Goal: Information Seeking & Learning: Find specific page/section

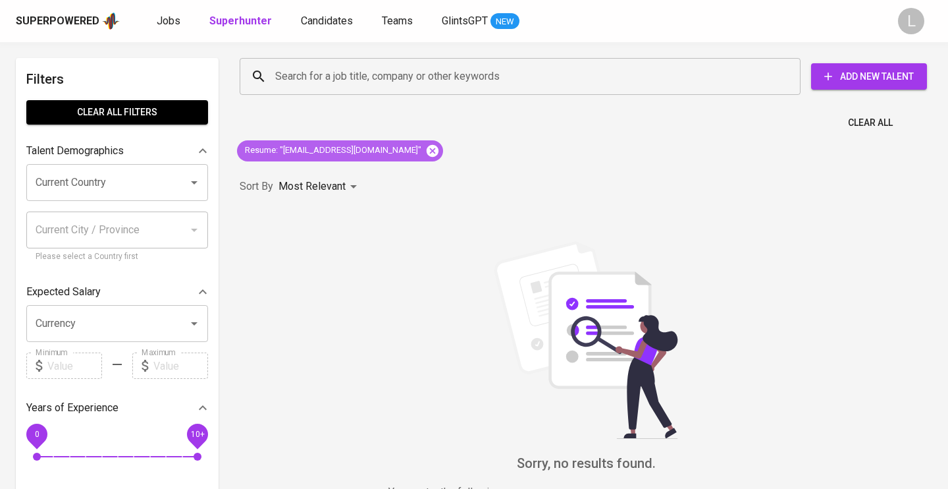
click at [425, 150] on icon at bounding box center [432, 151] width 14 height 14
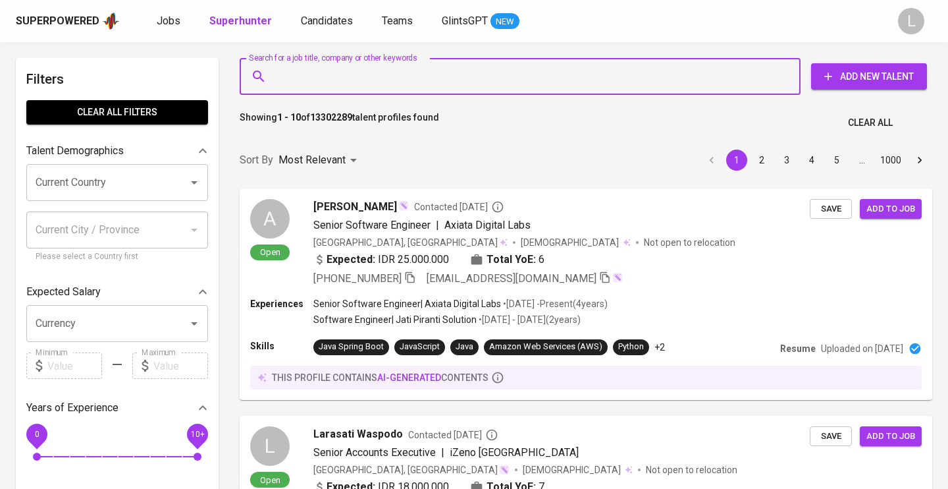
click at [323, 78] on input "Search for a job title, company or other keywords" at bounding box center [523, 76] width 503 height 25
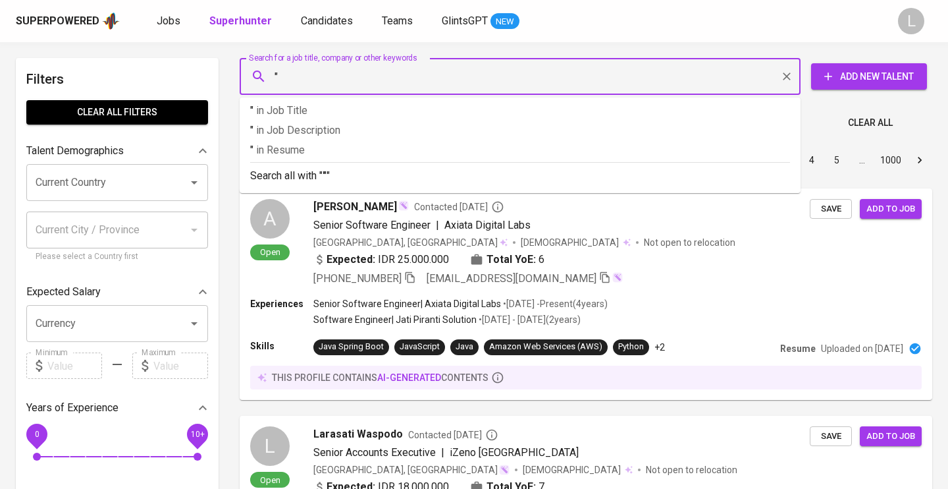
paste input "[EMAIL_ADDRESS][DOMAIN_NAME]"
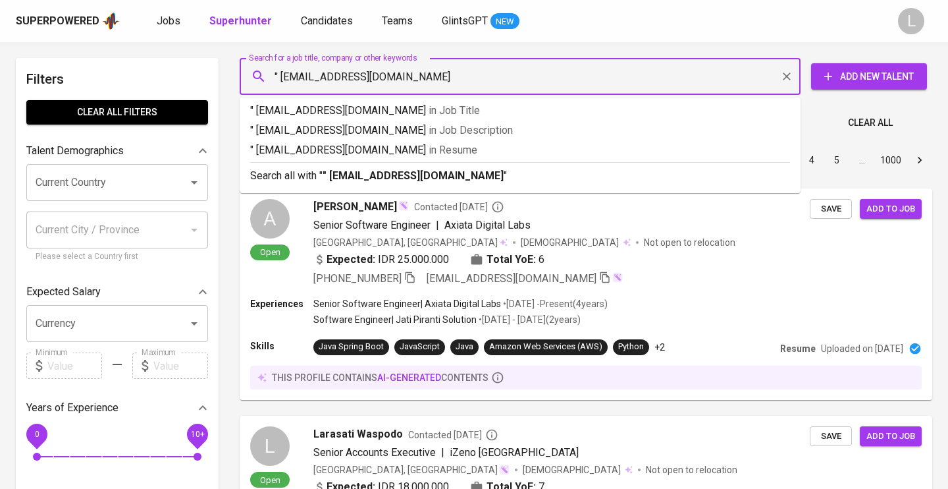
type input "" [EMAIL_ADDRESS][DOMAIN_NAME]""
click at [359, 154] on p "" [EMAIL_ADDRESS][DOMAIN_NAME]" in Resume" at bounding box center [520, 150] width 540 height 16
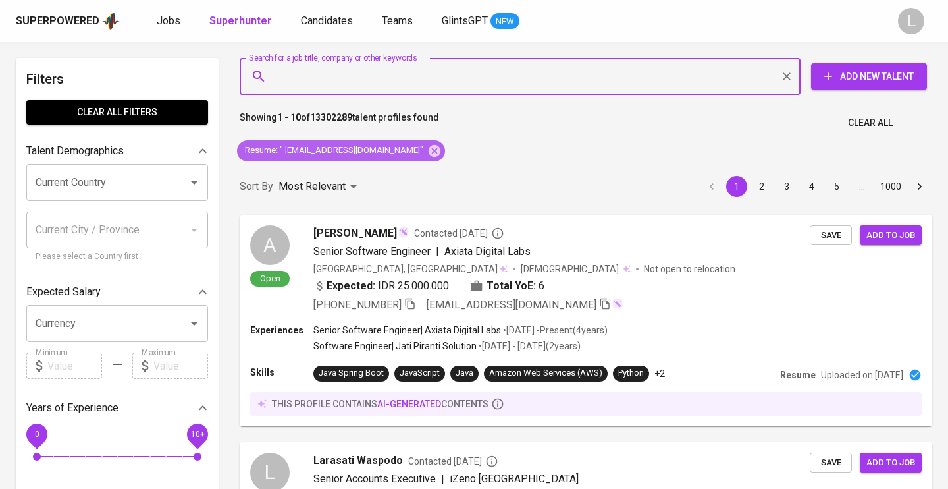
click at [384, 150] on span "Resume : " melitamulyani.95@gmail.com"" at bounding box center [334, 150] width 194 height 13
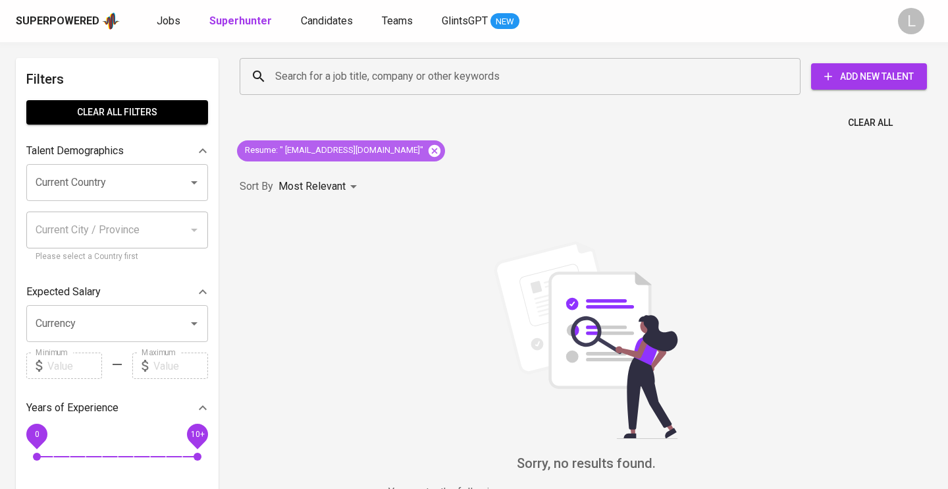
click at [429, 150] on icon at bounding box center [435, 150] width 12 height 12
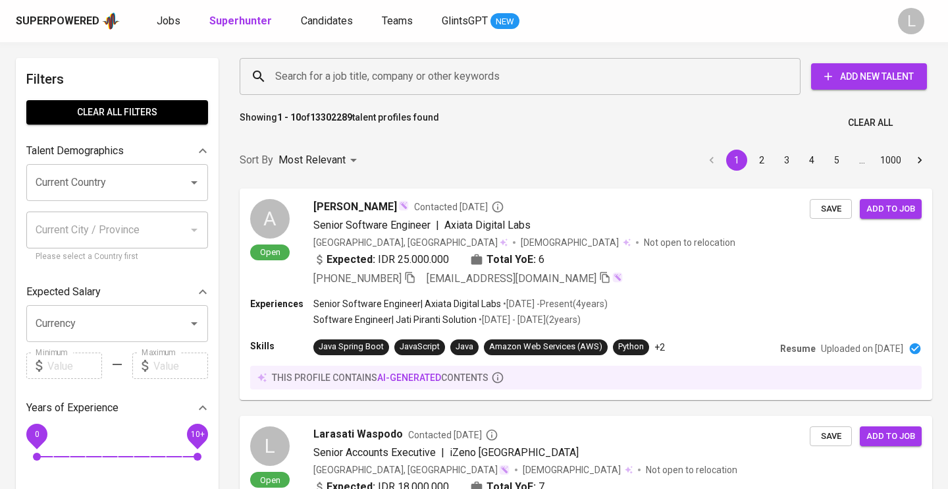
click at [374, 75] on input "Search for a job title, company or other keywords" at bounding box center [523, 76] width 503 height 25
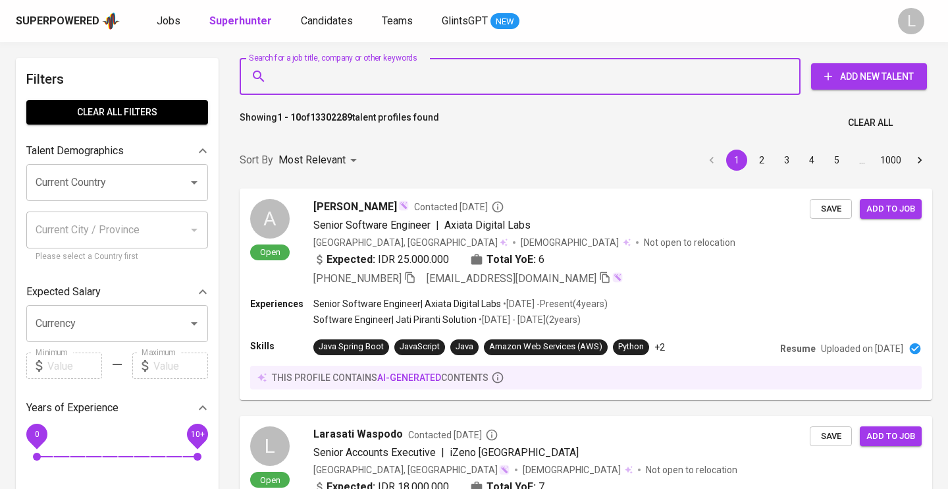
click at [324, 77] on input "Search for a job title, company or other keywords" at bounding box center [523, 76] width 503 height 25
paste input "melitamulyani.95@gmail.com"
type input "melitamulyani.95@gmail.com"
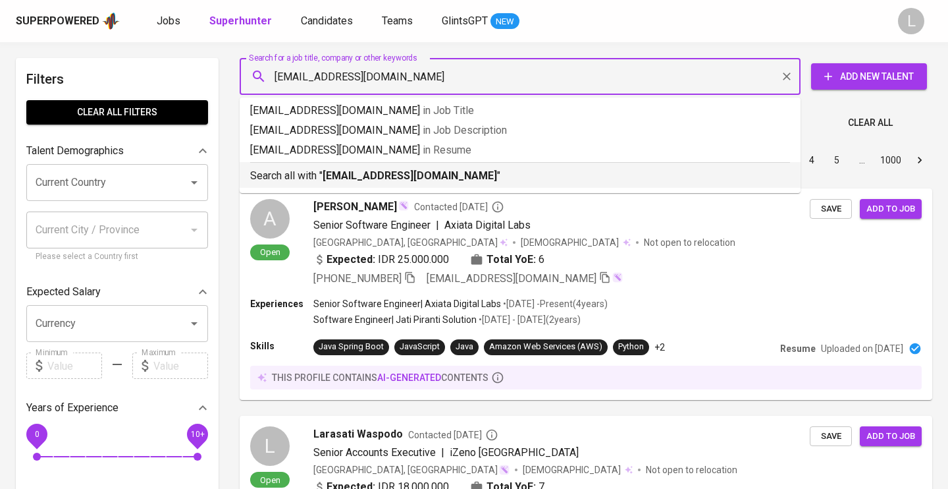
click at [404, 171] on b "melitamulyani.95@gmail.com" at bounding box center [410, 175] width 175 height 13
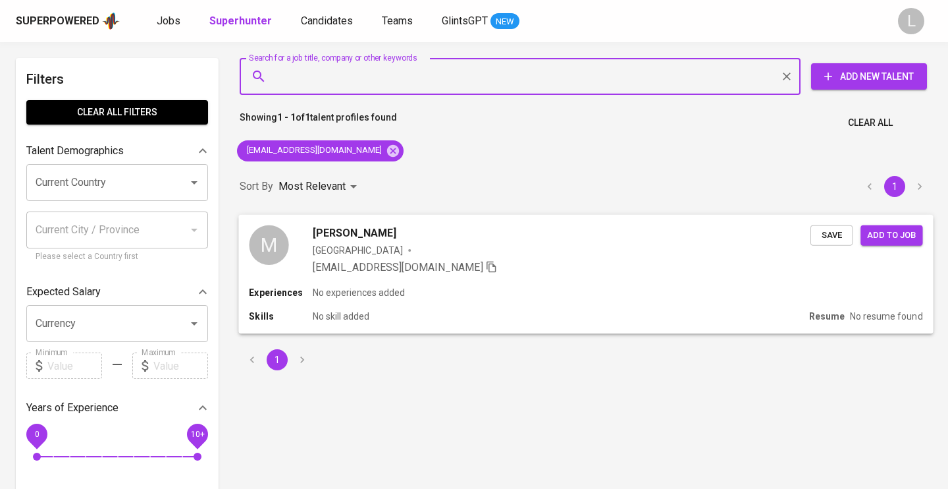
click at [368, 234] on span "Melita Mulyani" at bounding box center [355, 233] width 84 height 16
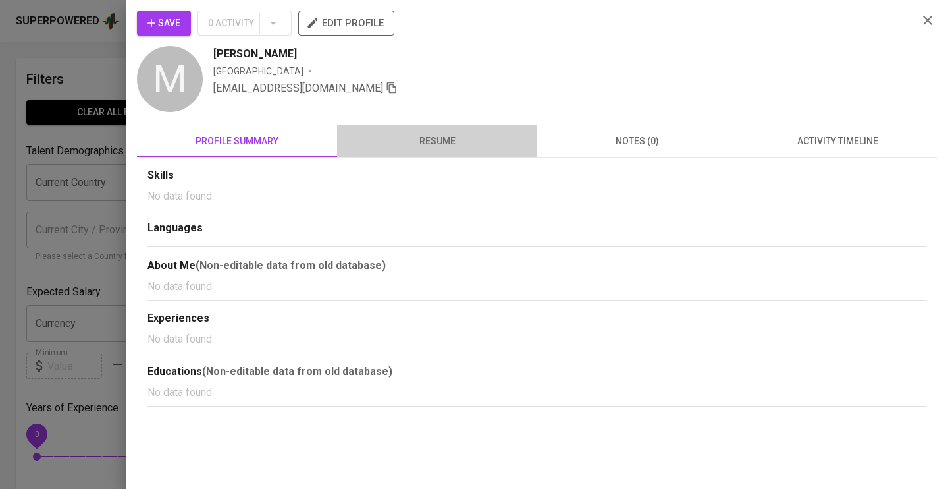
click at [435, 143] on span "resume" at bounding box center [437, 141] width 184 height 16
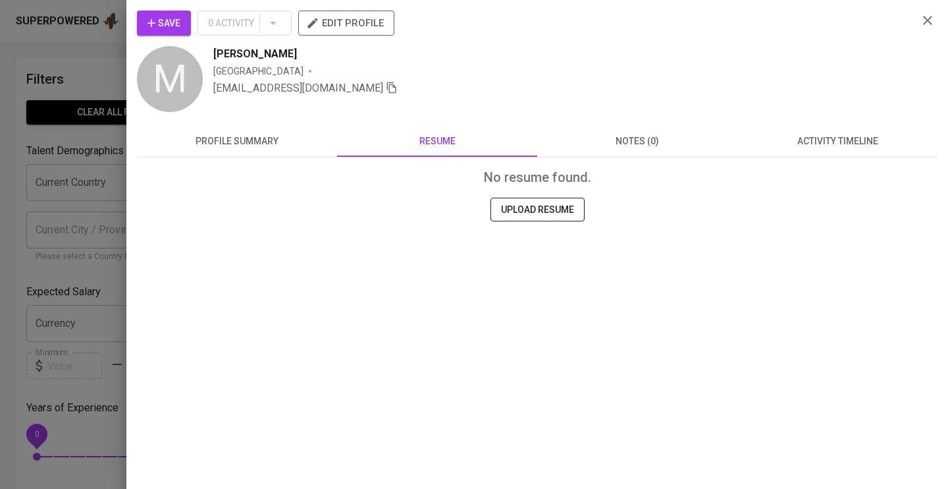
click at [281, 134] on span "profile summary" at bounding box center [237, 141] width 184 height 16
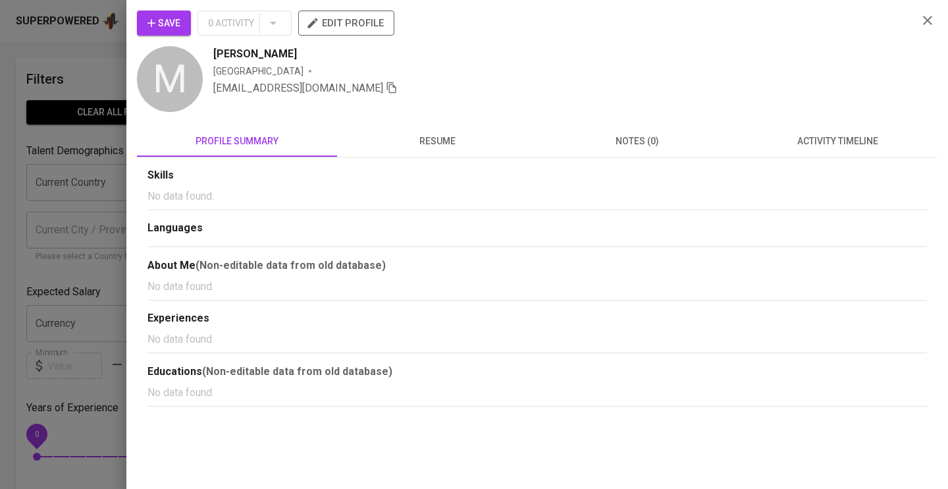
click at [637, 132] on button "notes (0)" at bounding box center [637, 141] width 200 height 32
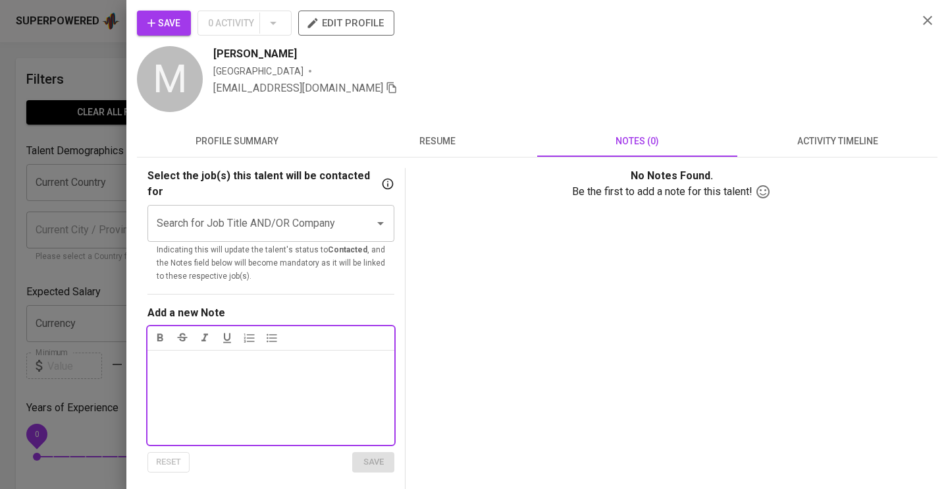
click at [269, 138] on span "profile summary" at bounding box center [237, 141] width 184 height 16
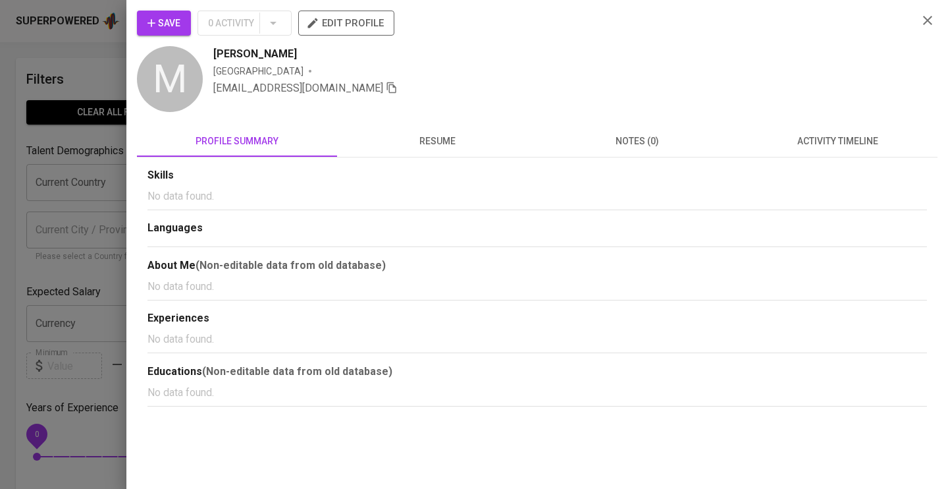
click at [931, 26] on icon "button" at bounding box center [928, 21] width 16 height 16
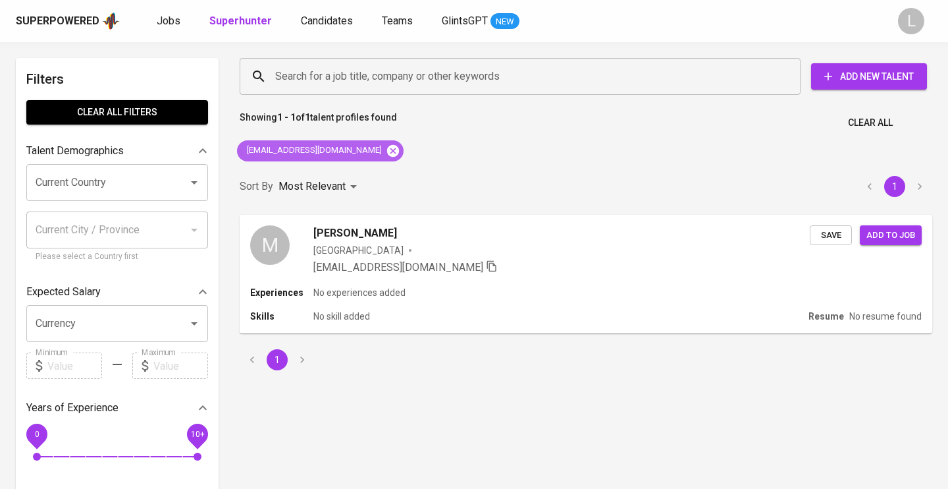
click at [386, 149] on icon at bounding box center [393, 151] width 14 height 14
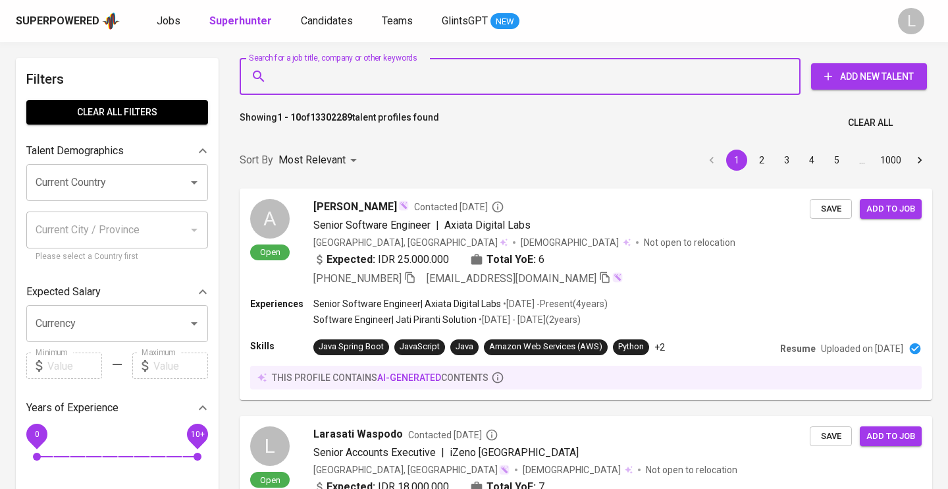
click at [350, 74] on input "Search for a job title, company or other keywords" at bounding box center [523, 76] width 503 height 25
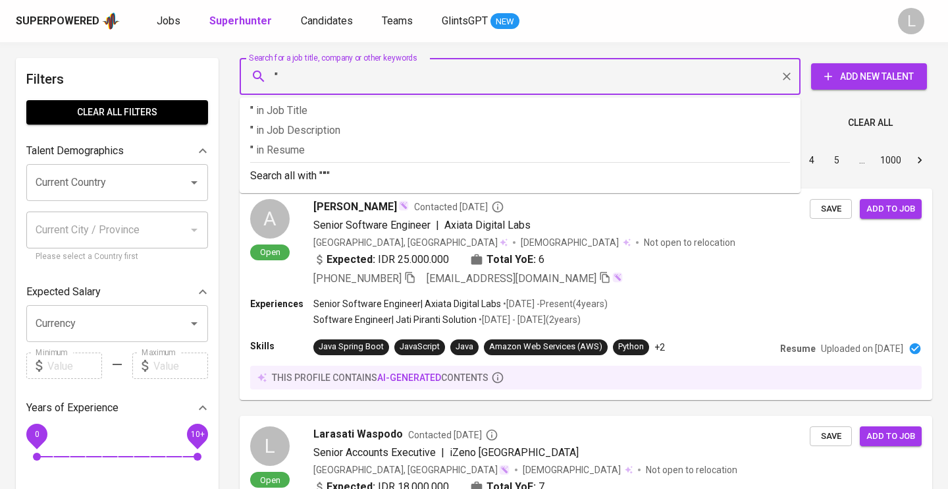
paste input "Nonih Hidayat"
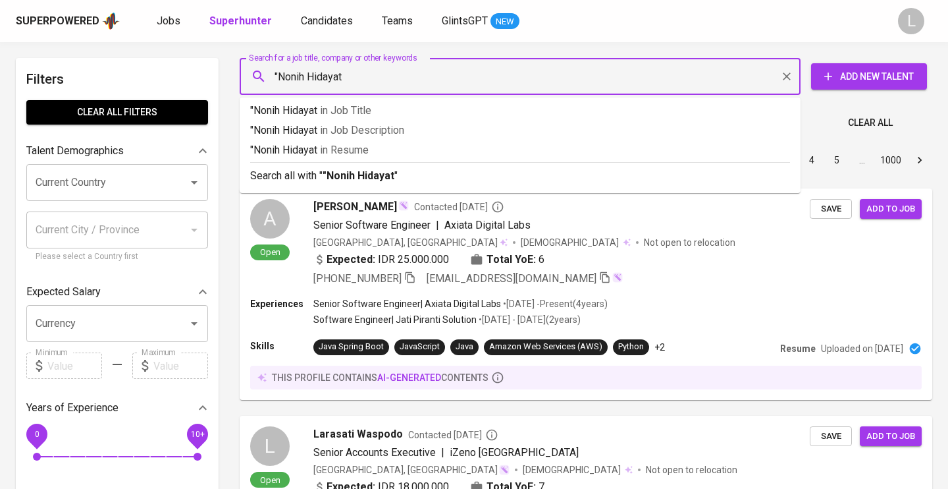
type input ""Nonih Hidayat""
click at [308, 176] on p "Search all with " "Nonih Hidayat" "" at bounding box center [520, 176] width 540 height 16
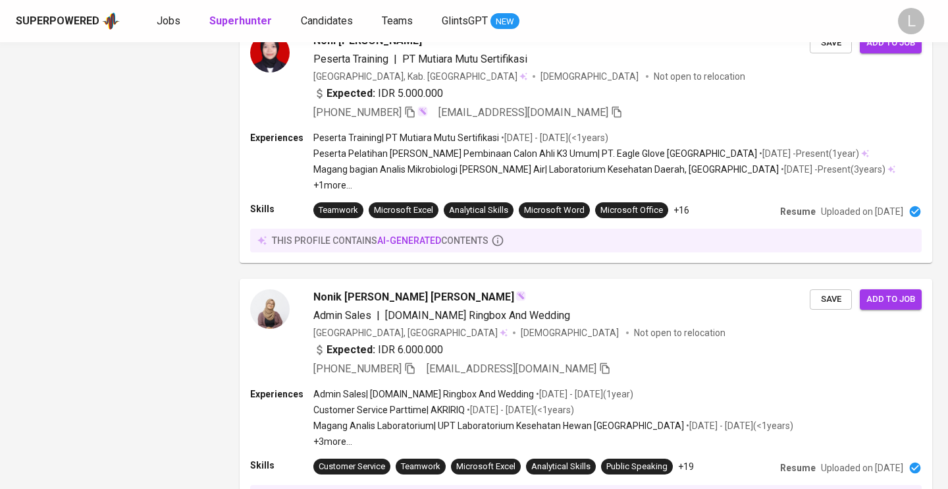
scroll to position [1130, 0]
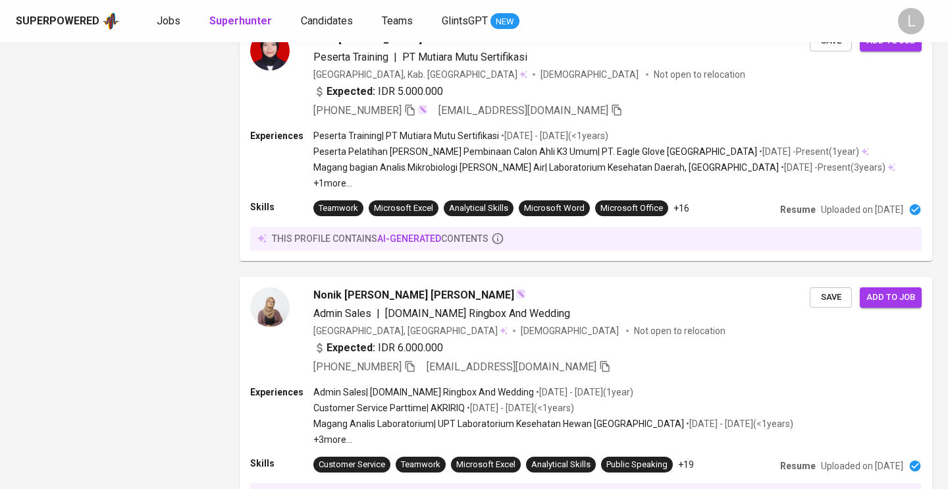
click at [102, 248] on div "Filters Clear All filters Talent Demographics Current Country Current Country C…" at bounding box center [117, 224] width 203 height 2592
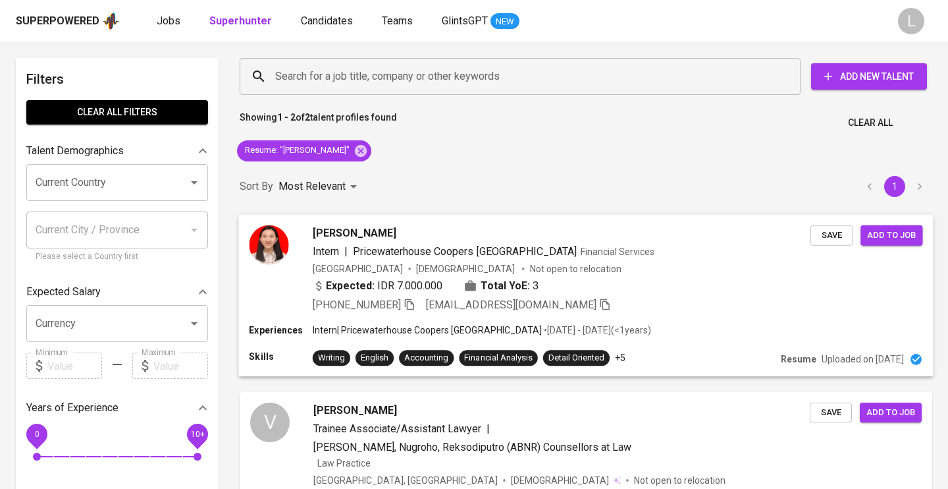
click at [360, 228] on span "[PERSON_NAME]" at bounding box center [355, 233] width 84 height 16
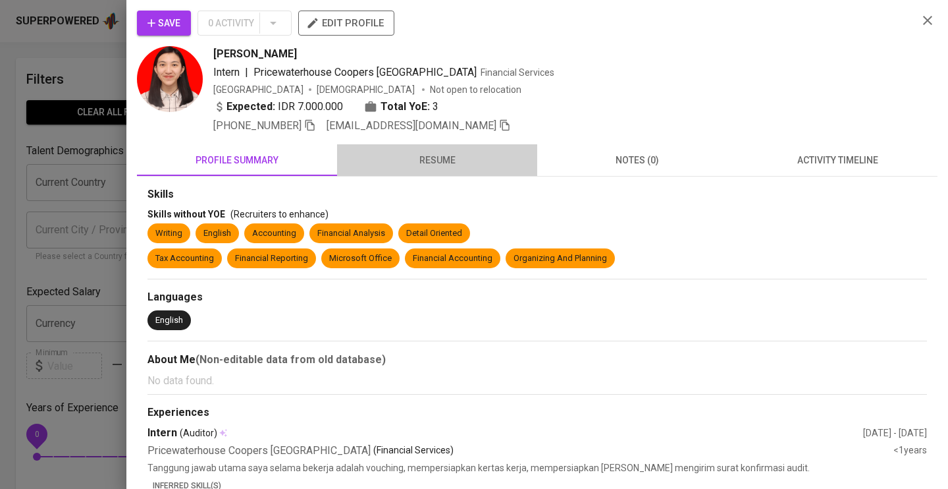
click at [437, 165] on span "resume" at bounding box center [437, 160] width 184 height 16
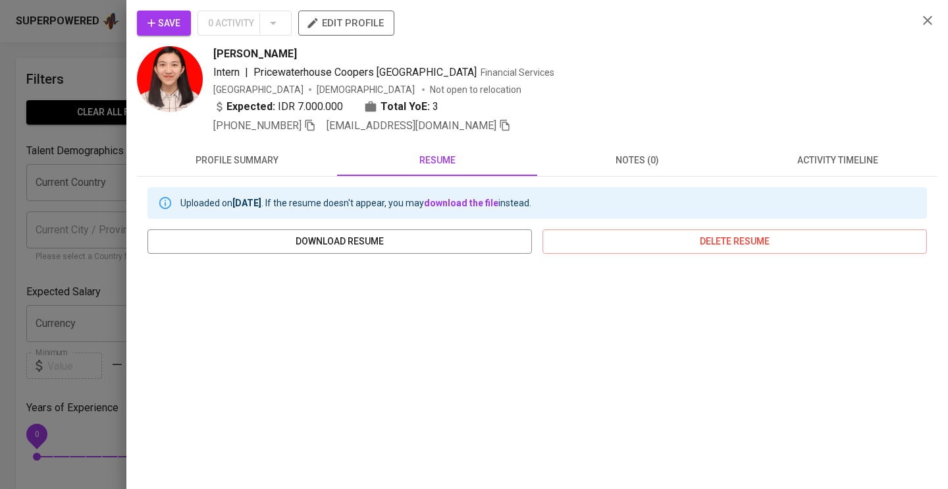
click at [20, 274] on div at bounding box center [474, 244] width 948 height 489
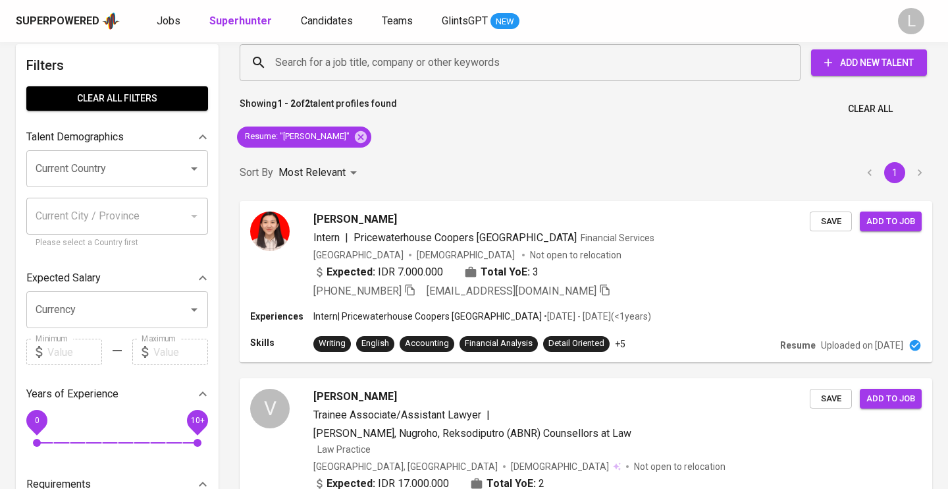
scroll to position [16, 0]
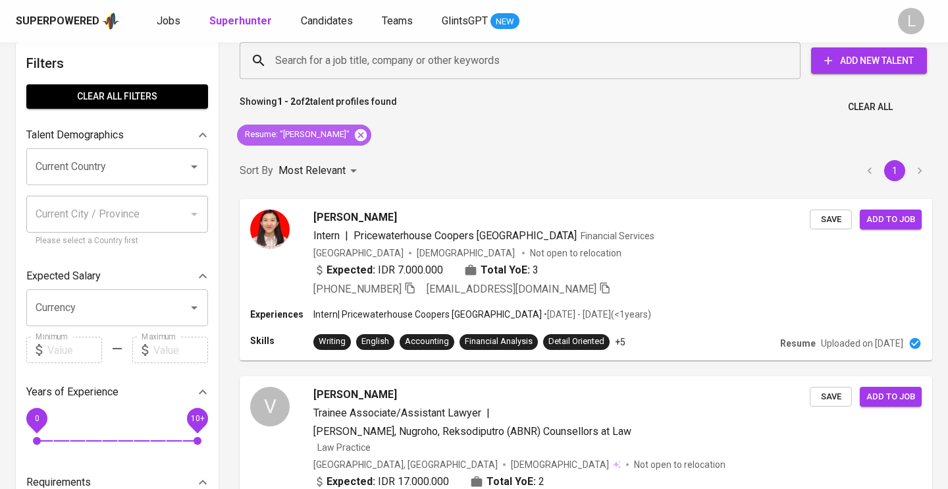
click at [354, 134] on icon at bounding box center [361, 135] width 14 height 14
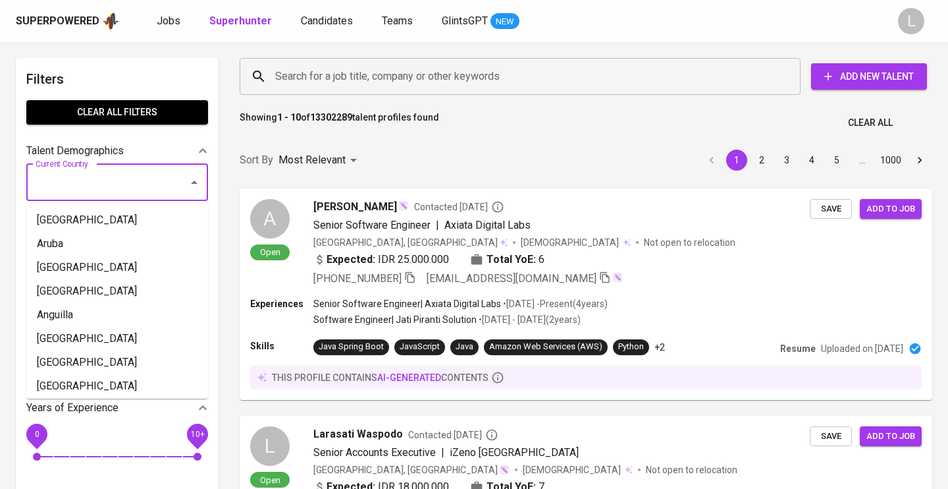
click at [146, 177] on input "Current Country" at bounding box center [98, 182] width 133 height 25
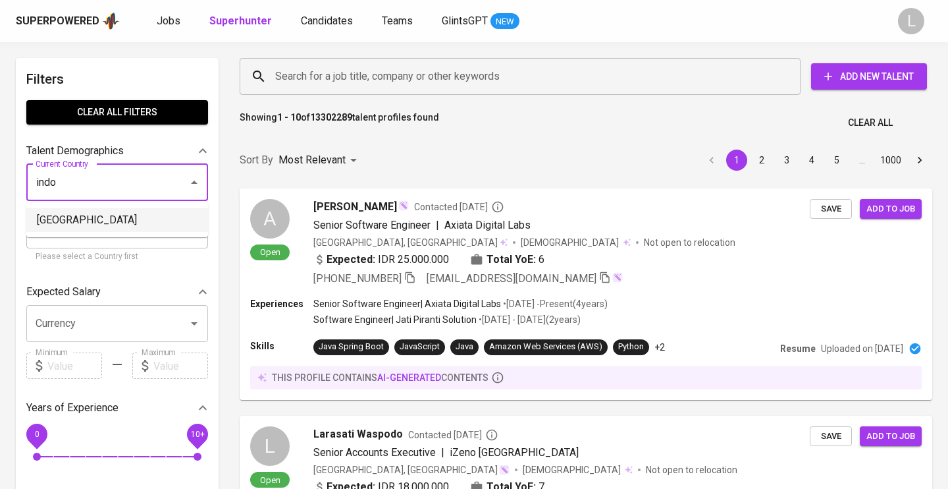
click at [53, 213] on li "[GEOGRAPHIC_DATA]" at bounding box center [117, 220] width 182 height 24
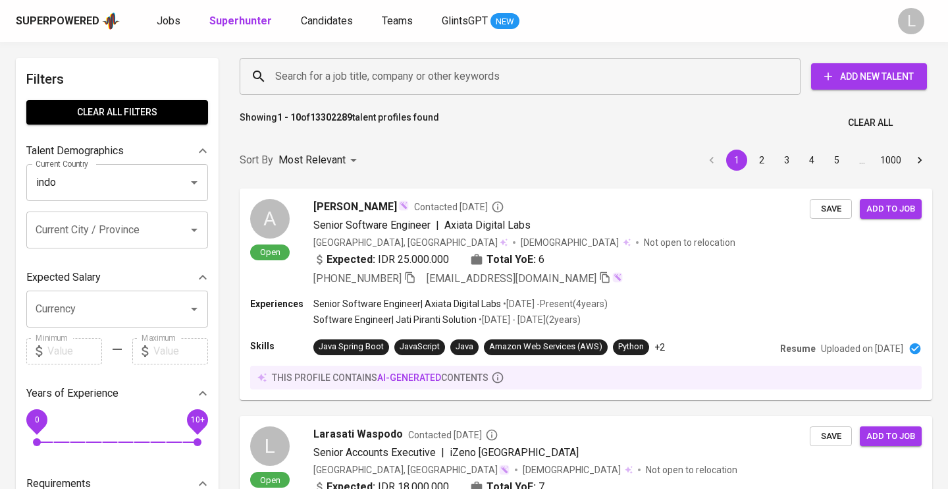
type input "[GEOGRAPHIC_DATA]"
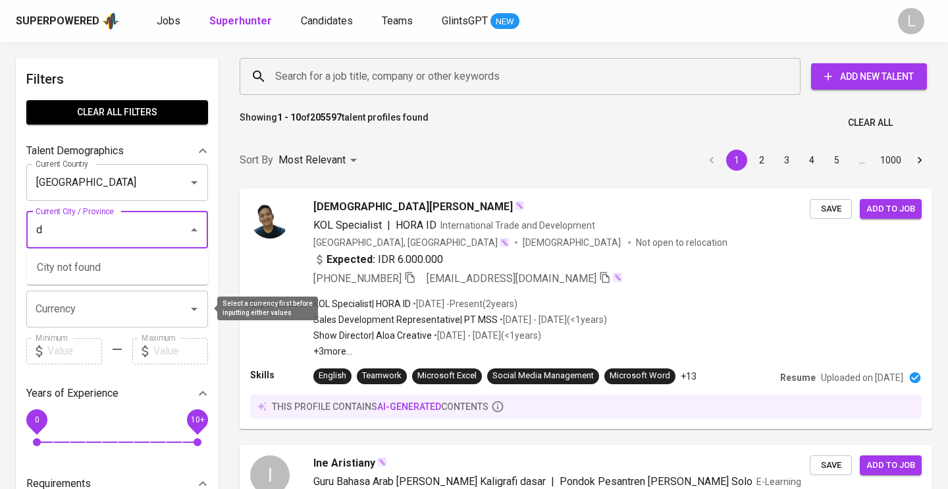
type input "dk"
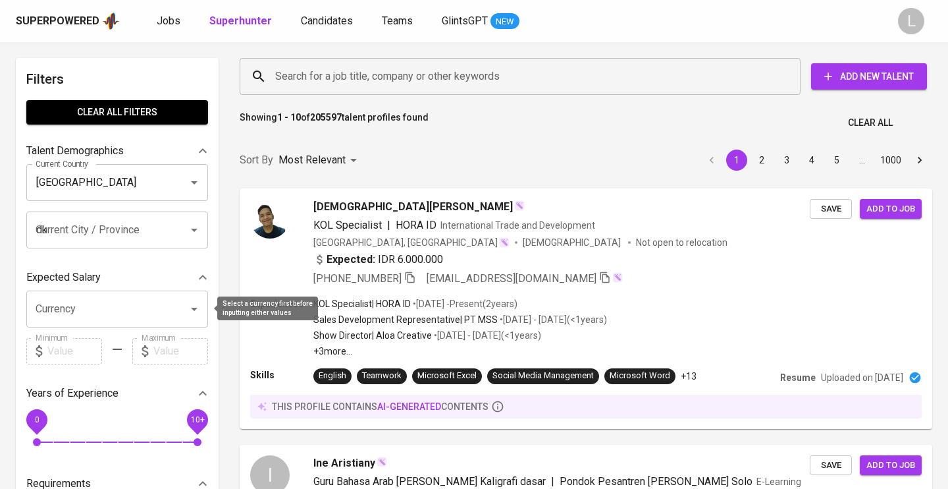
scroll to position [123, 0]
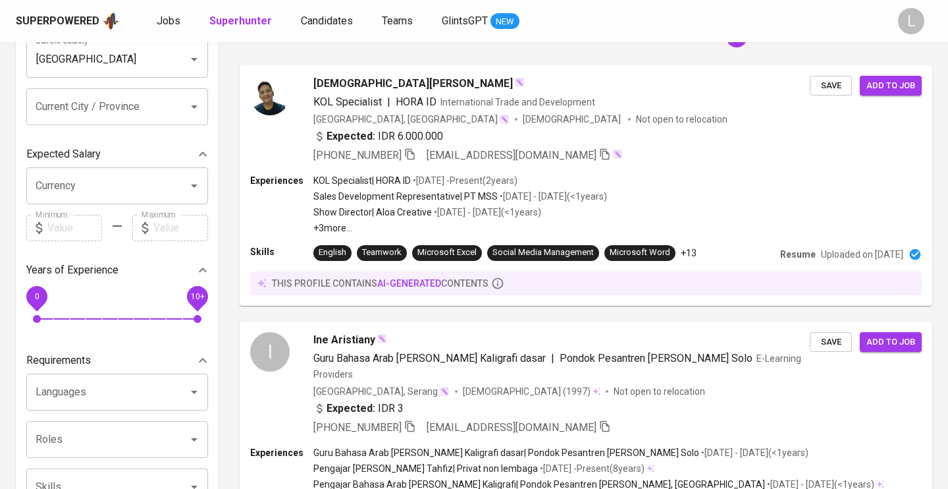
click at [106, 147] on div "Expected Salary" at bounding box center [107, 154] width 163 height 16
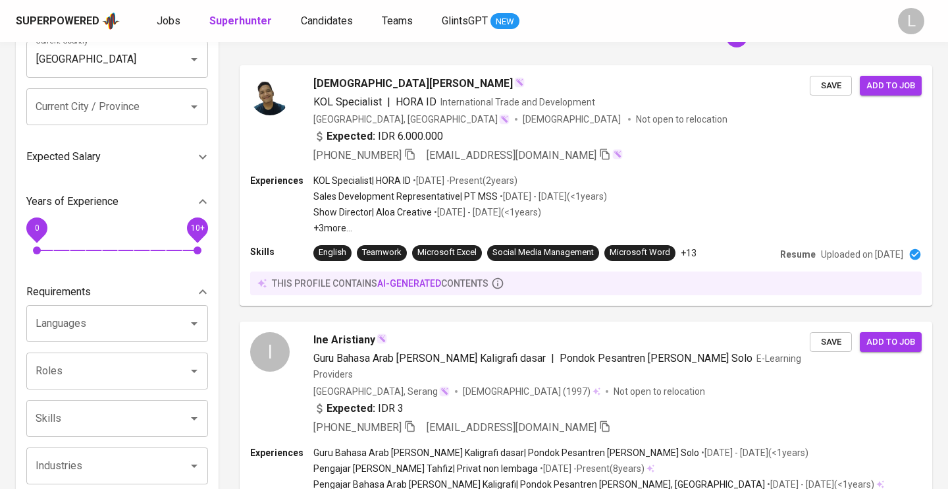
click at [195, 103] on icon "Open" at bounding box center [194, 107] width 16 height 16
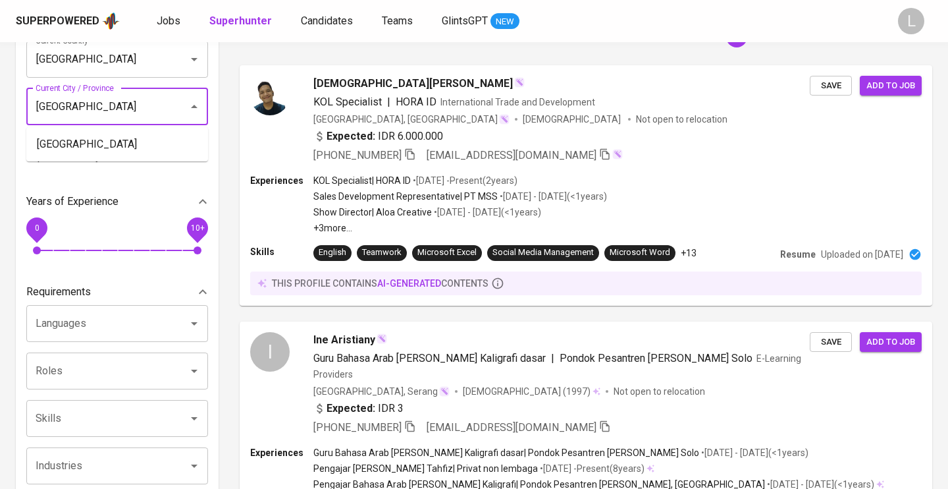
click at [49, 144] on li "[GEOGRAPHIC_DATA]" at bounding box center [117, 144] width 182 height 24
type input "[GEOGRAPHIC_DATA]"
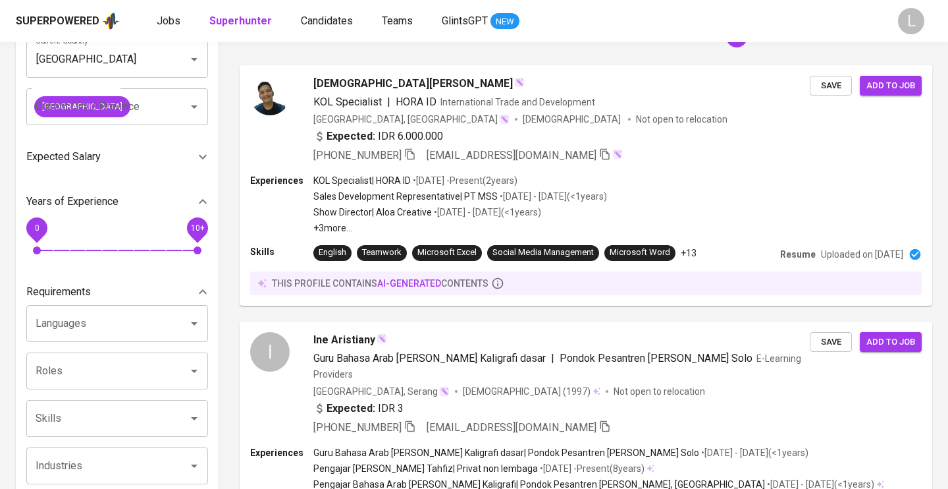
click at [49, 125] on div "Current Country [GEOGRAPHIC_DATA] Current Country Current City / Province [GEOG…" at bounding box center [117, 83] width 182 height 84
click at [109, 173] on div "Expected Salary" at bounding box center [117, 157] width 182 height 32
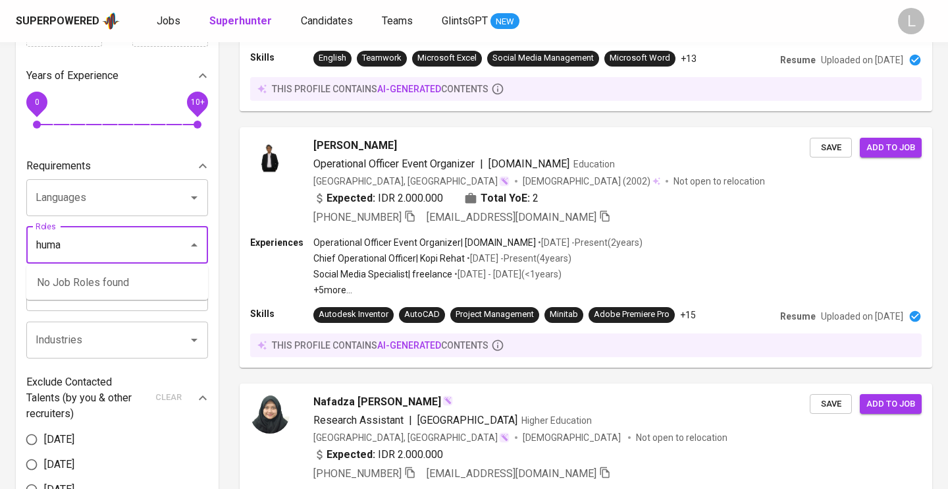
type input "human"
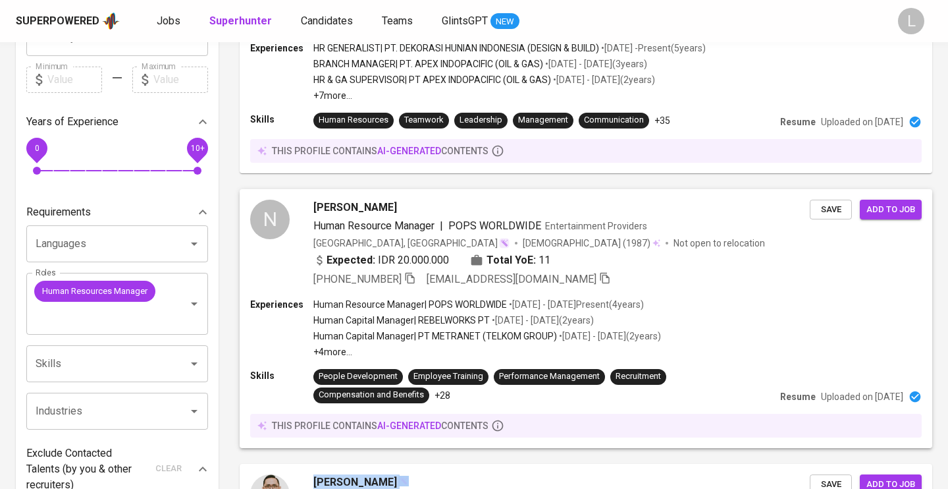
scroll to position [242, 0]
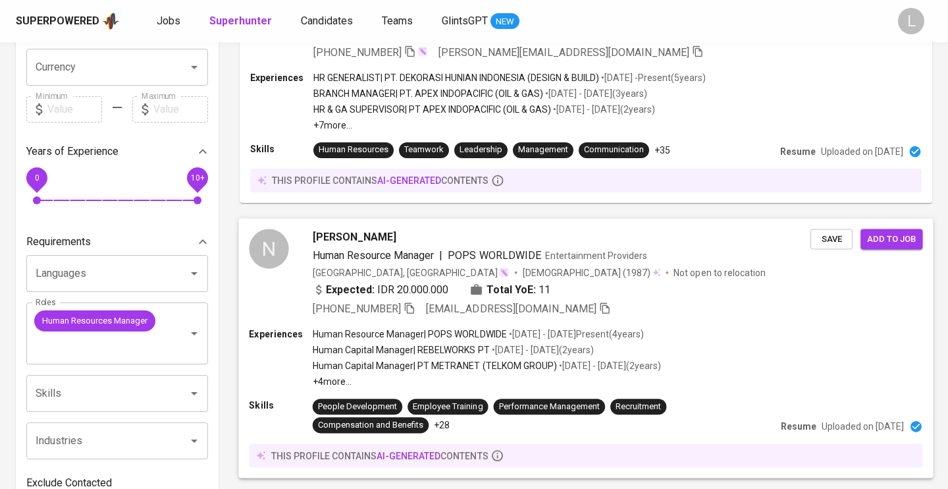
drag, startPoint x: 451, startPoint y: 229, endPoint x: 453, endPoint y: 256, distance: 26.5
drag, startPoint x: 310, startPoint y: 221, endPoint x: 337, endPoint y: 234, distance: 29.8
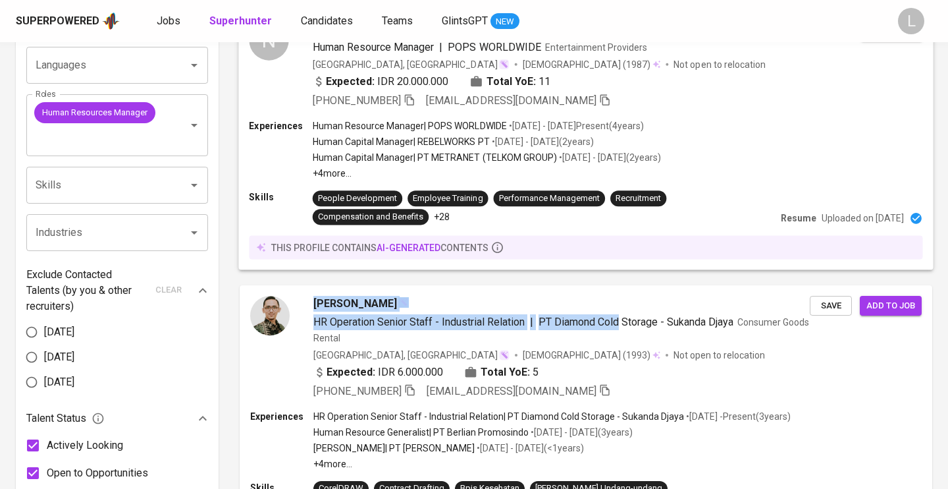
scroll to position [454, 0]
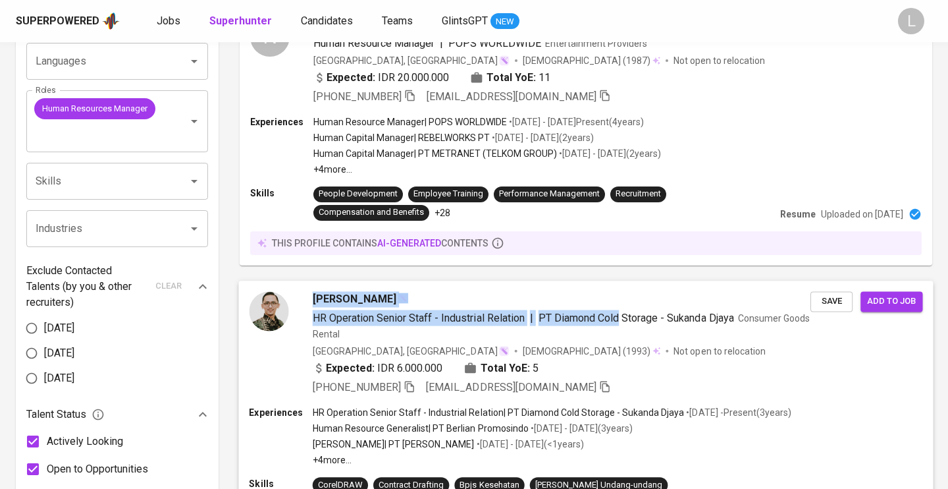
click at [647, 345] on div "Indonesia, Jakarta Barat Male (1993) Not open to relocation" at bounding box center [562, 350] width 498 height 13
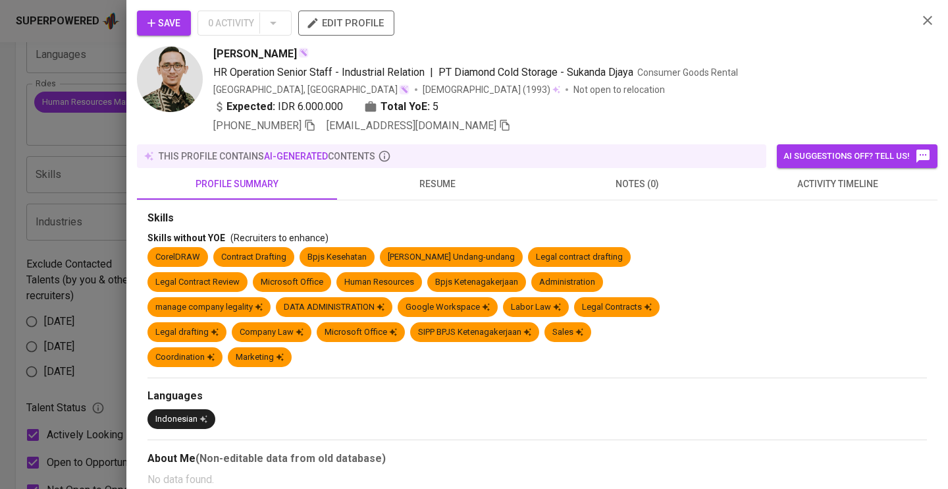
click at [312, 125] on icon "button" at bounding box center [310, 125] width 12 height 12
click at [928, 24] on icon "button" at bounding box center [928, 21] width 16 height 16
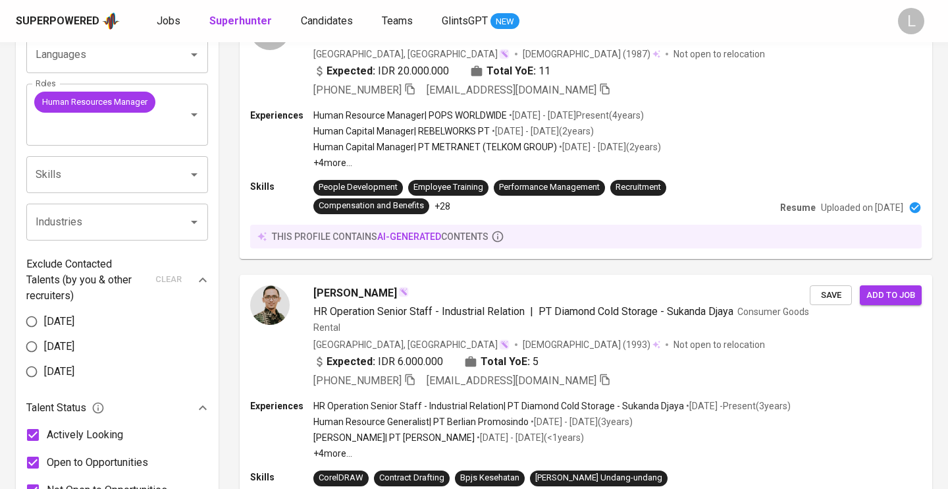
scroll to position [0, 0]
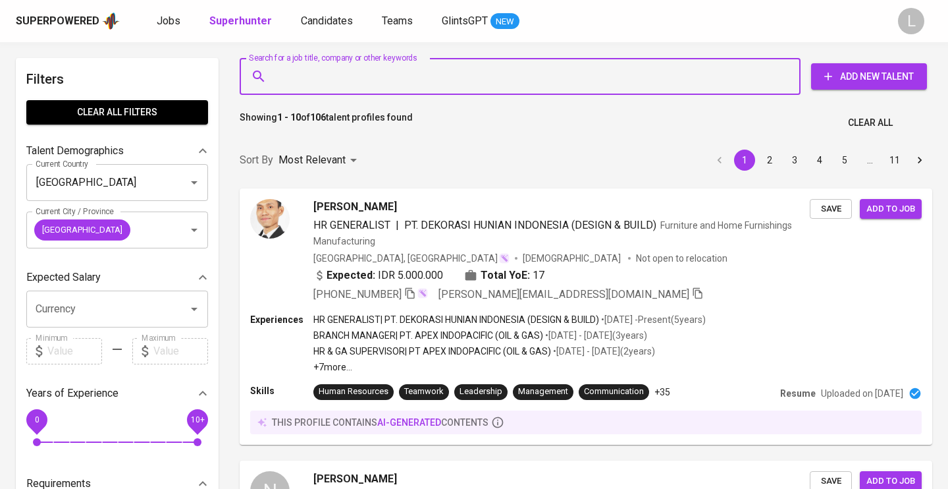
click at [351, 76] on input "Search for a job title, company or other keywords" at bounding box center [523, 76] width 503 height 25
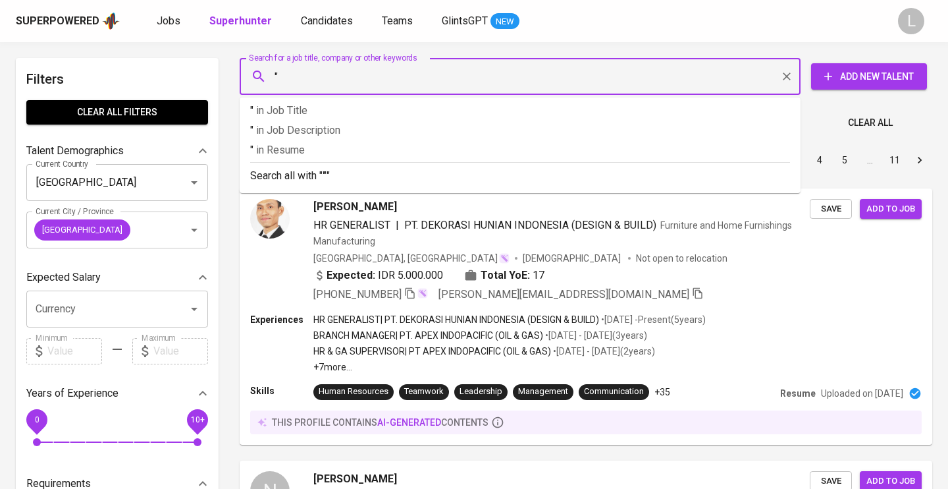
paste input "ajeng.puspitadewi@outlook.com"
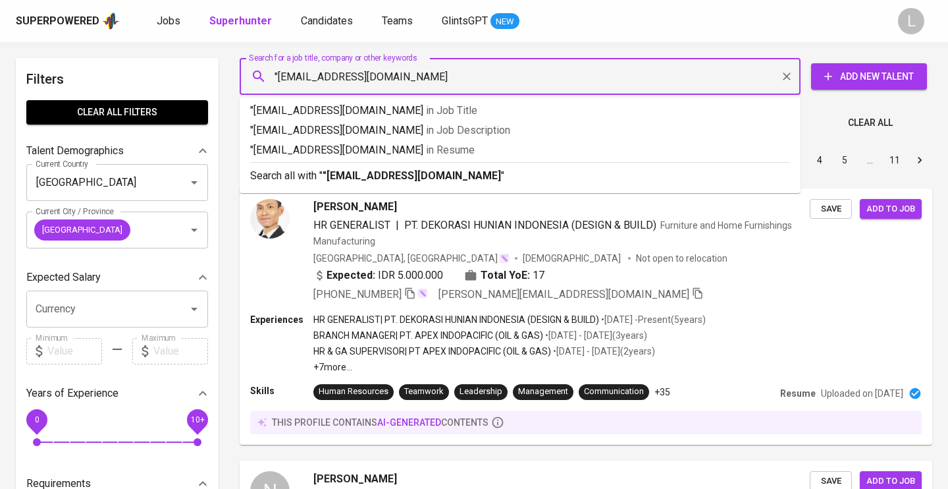
type input ""ajeng.puspitadewi@outlook.com""
click at [410, 155] on p ""ajeng.puspitadewi@outlook.com" in Resume" at bounding box center [520, 150] width 540 height 16
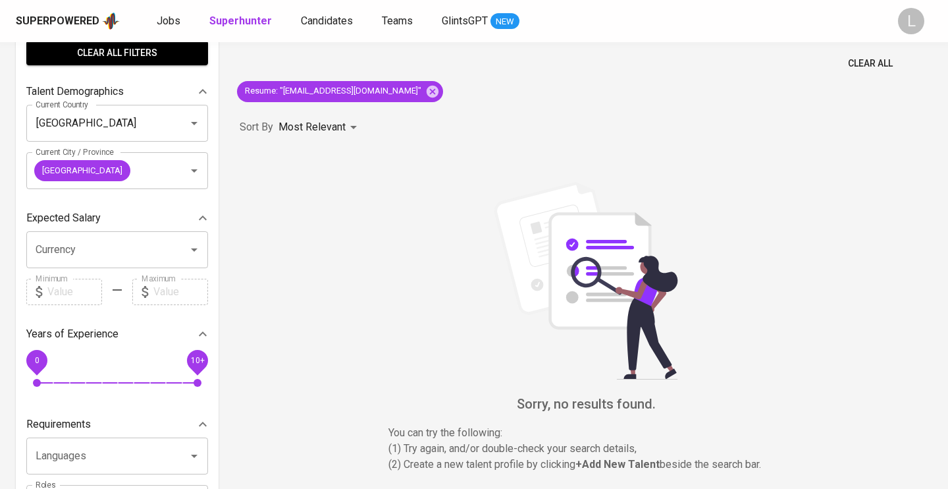
scroll to position [19, 0]
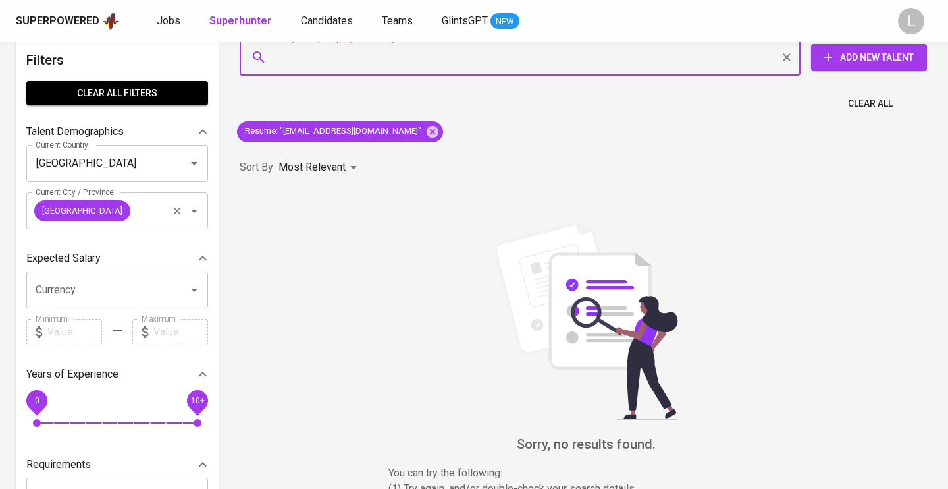
click at [177, 213] on icon "Clear" at bounding box center [177, 210] width 13 height 13
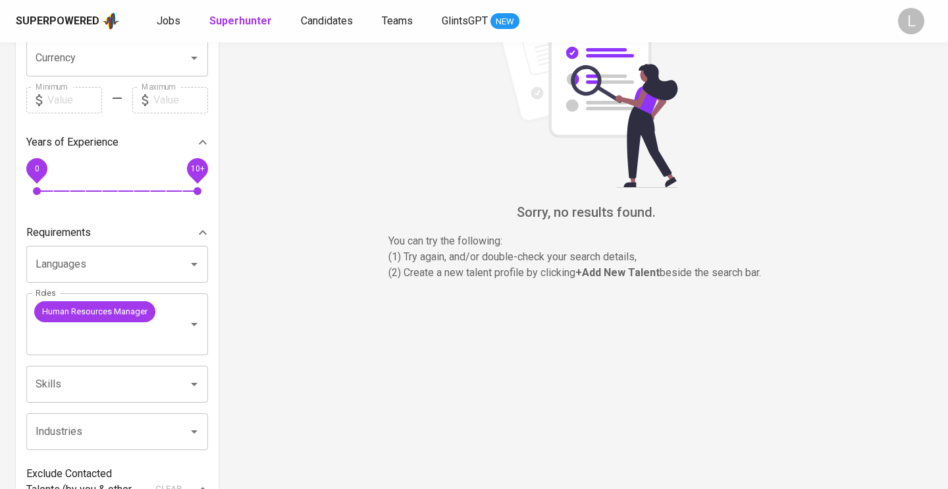
scroll to position [252, 0]
click at [176, 319] on icon "Clear" at bounding box center [177, 322] width 13 height 13
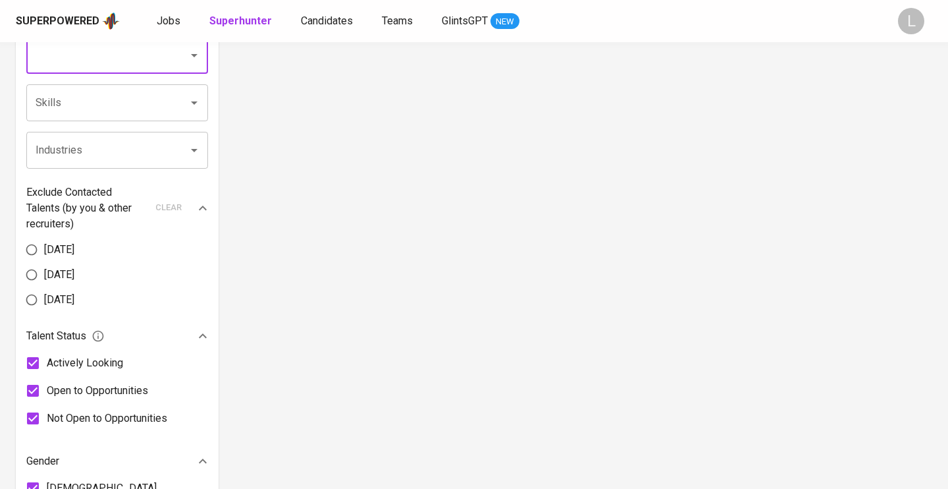
scroll to position [505, 0]
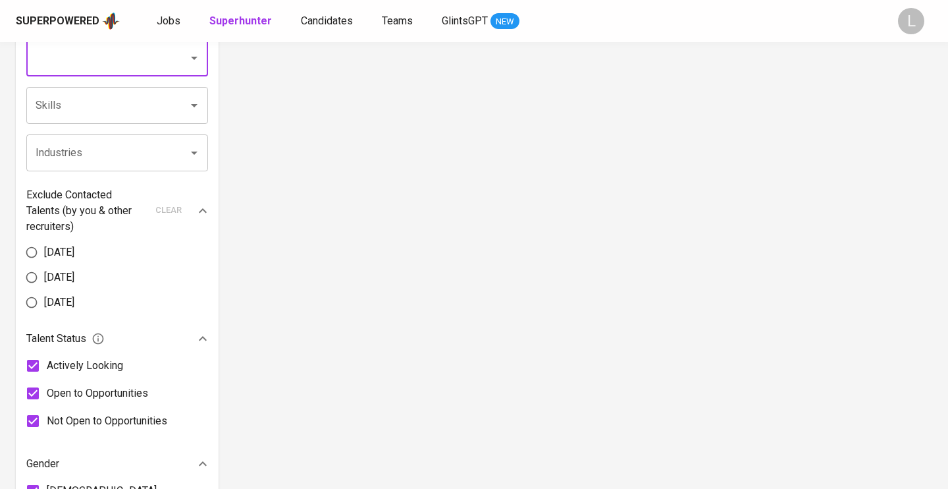
click at [35, 364] on input "Actively Looking" at bounding box center [33, 366] width 28 height 28
checkbox input "false"
click at [34, 388] on input "Open to Opportunities" at bounding box center [33, 393] width 28 height 28
checkbox input "false"
click at [32, 418] on input "Not Open to Opportunities" at bounding box center [33, 421] width 28 height 28
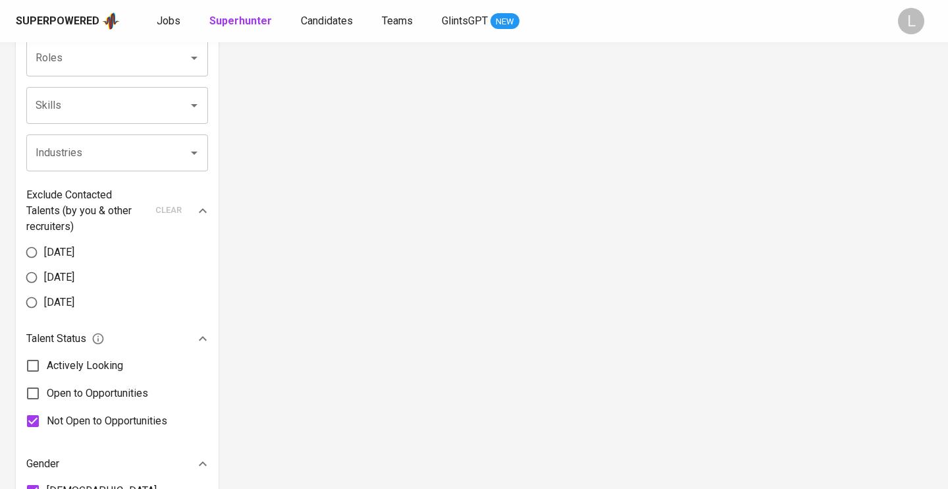
checkbox input "true"
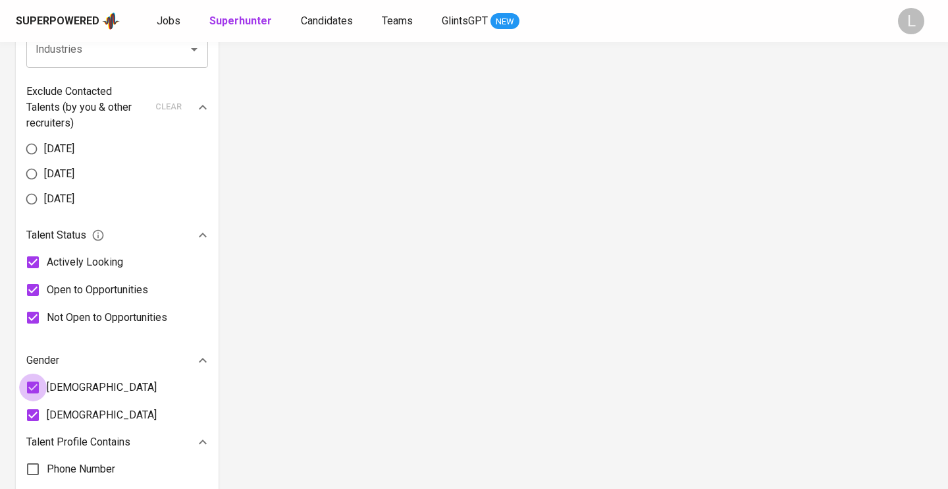
click at [33, 386] on input "[DEMOGRAPHIC_DATA]" at bounding box center [33, 387] width 28 height 28
checkbox input "false"
click at [33, 416] on input "[DEMOGRAPHIC_DATA]" at bounding box center [33, 415] width 28 height 28
checkbox input "true"
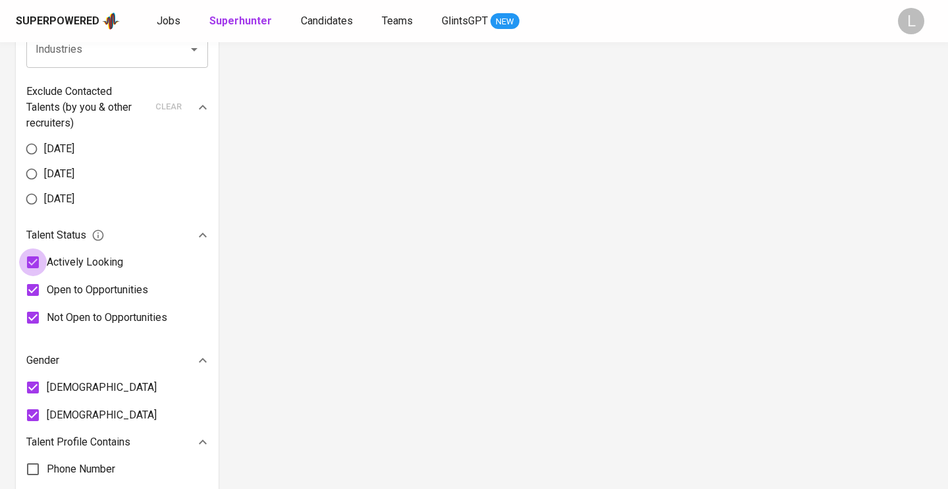
click at [38, 259] on input "Actively Looking" at bounding box center [33, 262] width 28 height 28
checkbox input "false"
click at [34, 293] on input "Open to Opportunities" at bounding box center [33, 290] width 28 height 28
checkbox input "false"
click at [31, 317] on input "Not Open to Opportunities" at bounding box center [33, 318] width 28 height 28
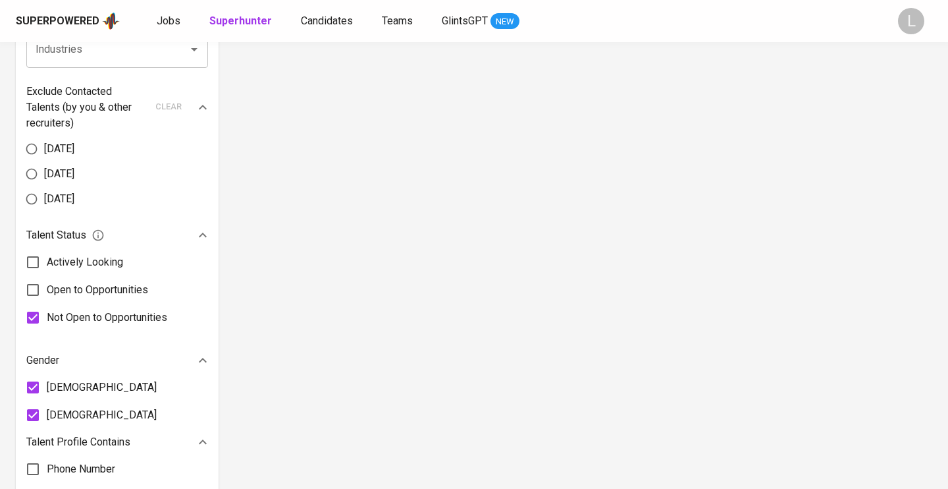
checkbox input "true"
click at [31, 317] on input "Not Open to Opportunities" at bounding box center [33, 318] width 28 height 28
checkbox input "false"
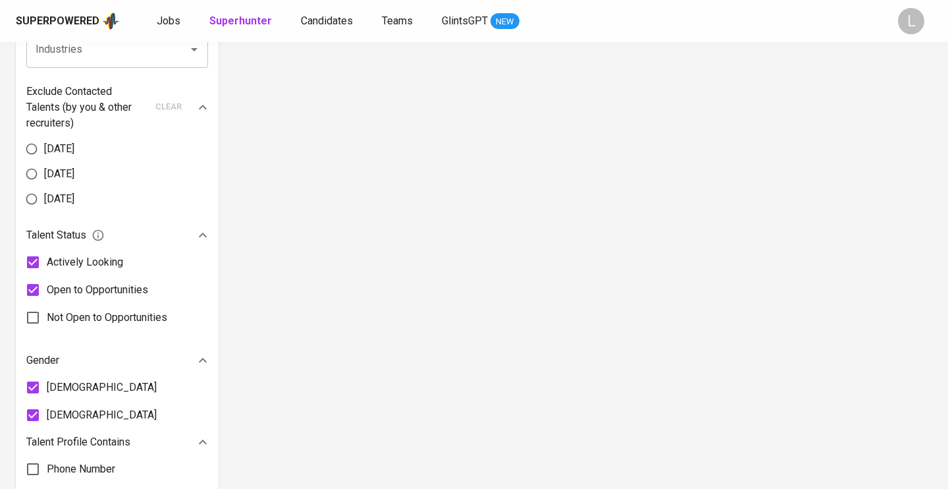
click at [33, 289] on input "Open to Opportunities" at bounding box center [33, 290] width 28 height 28
checkbox input "false"
click at [36, 263] on input "Actively Looking" at bounding box center [33, 262] width 28 height 28
checkbox input "true"
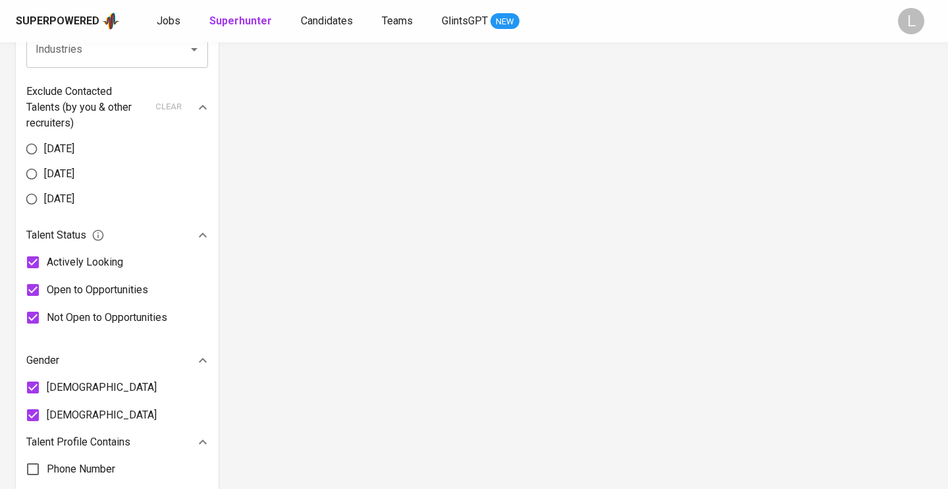
checkbox input "true"
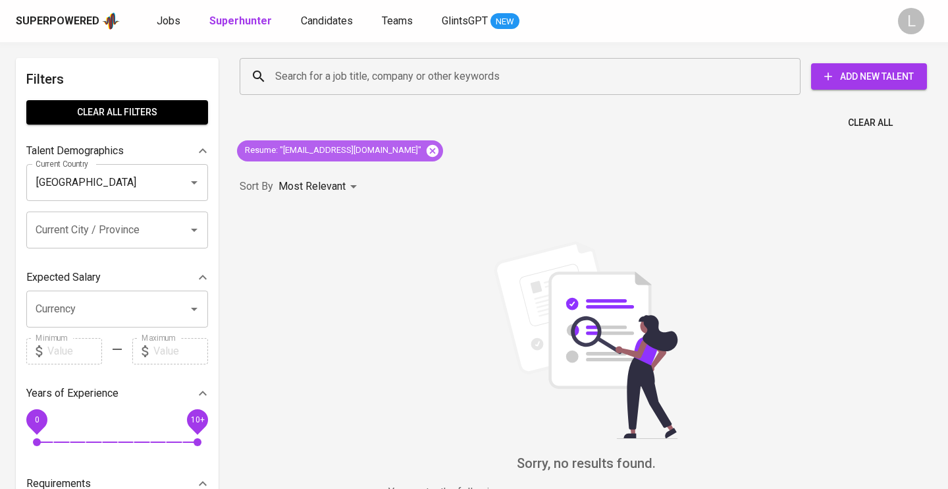
click at [425, 150] on icon at bounding box center [432, 151] width 14 height 14
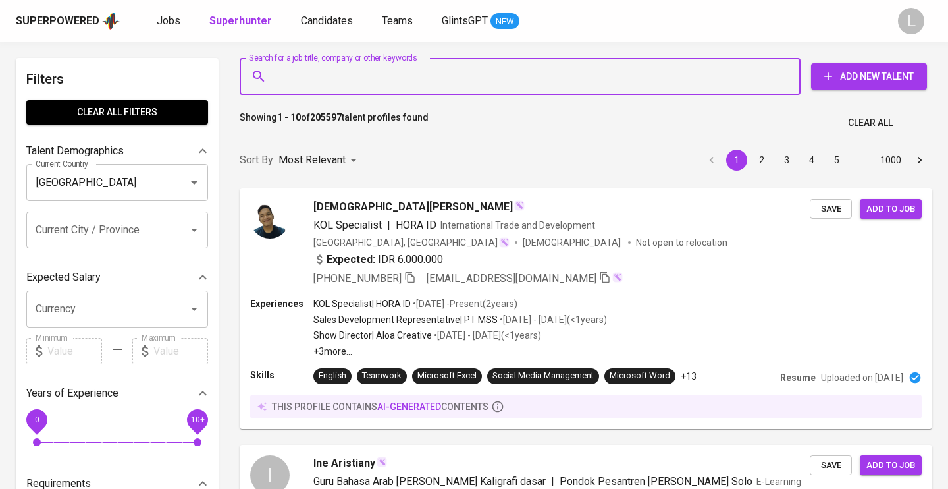
click at [324, 68] on input "Search for a job title, company or other keywords" at bounding box center [523, 76] width 503 height 25
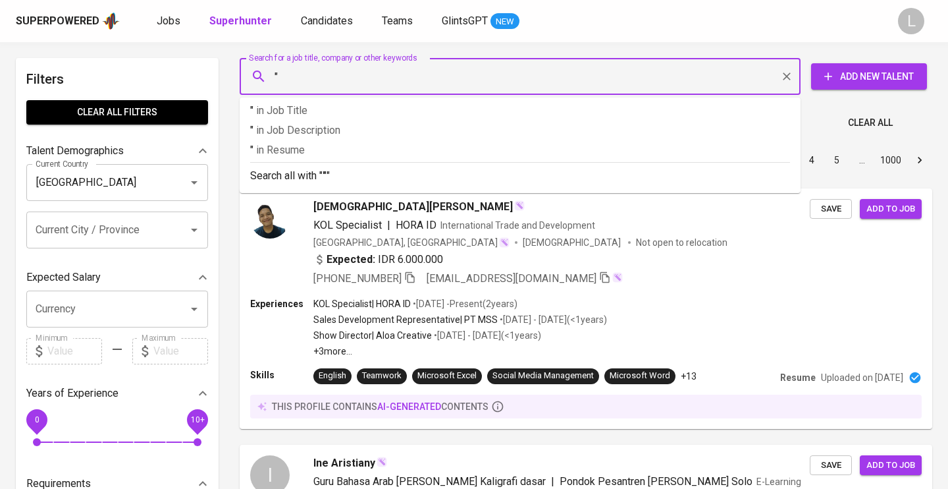
paste input "Ajeng has a {:badgeType} account test Ajeng Puspitadewi"
type input """
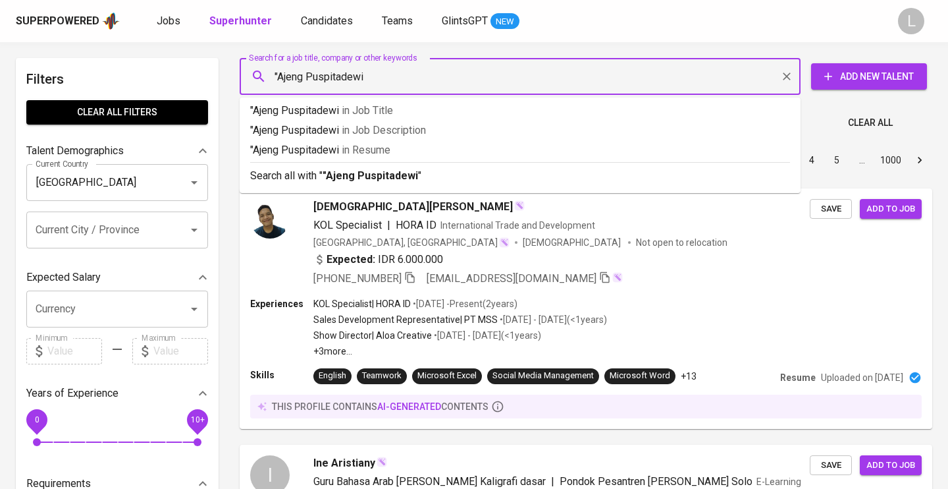
type input ""Ajeng Puspitadewi""
click at [364, 150] on span "in Resume" at bounding box center [369, 150] width 49 height 13
